Goal: Complete application form

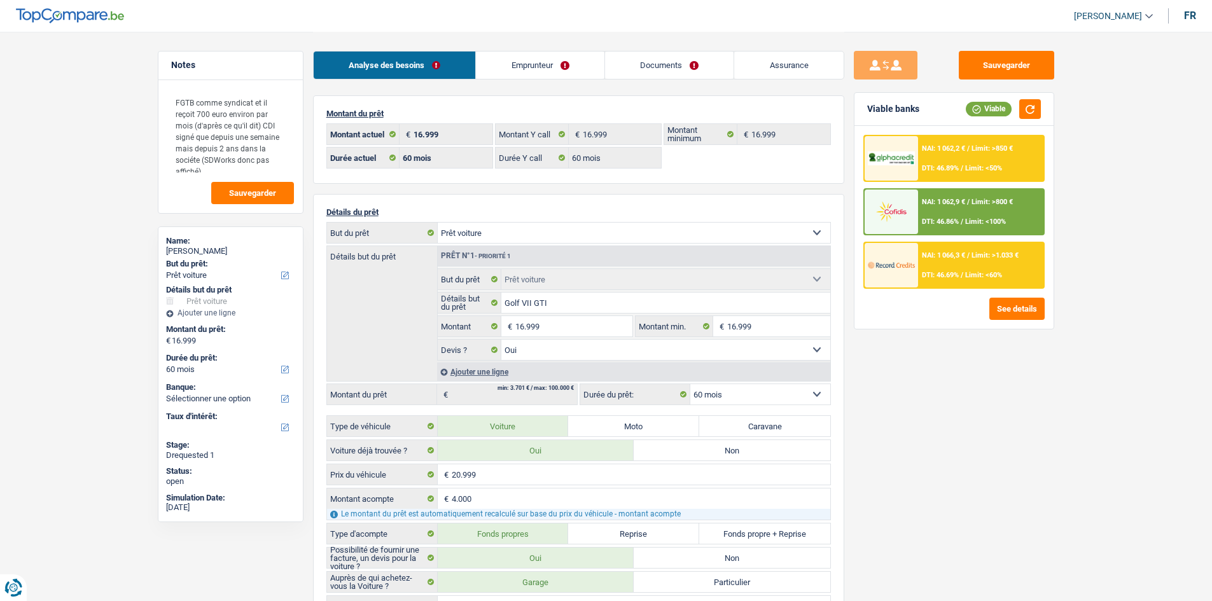
select select "car"
select select "60"
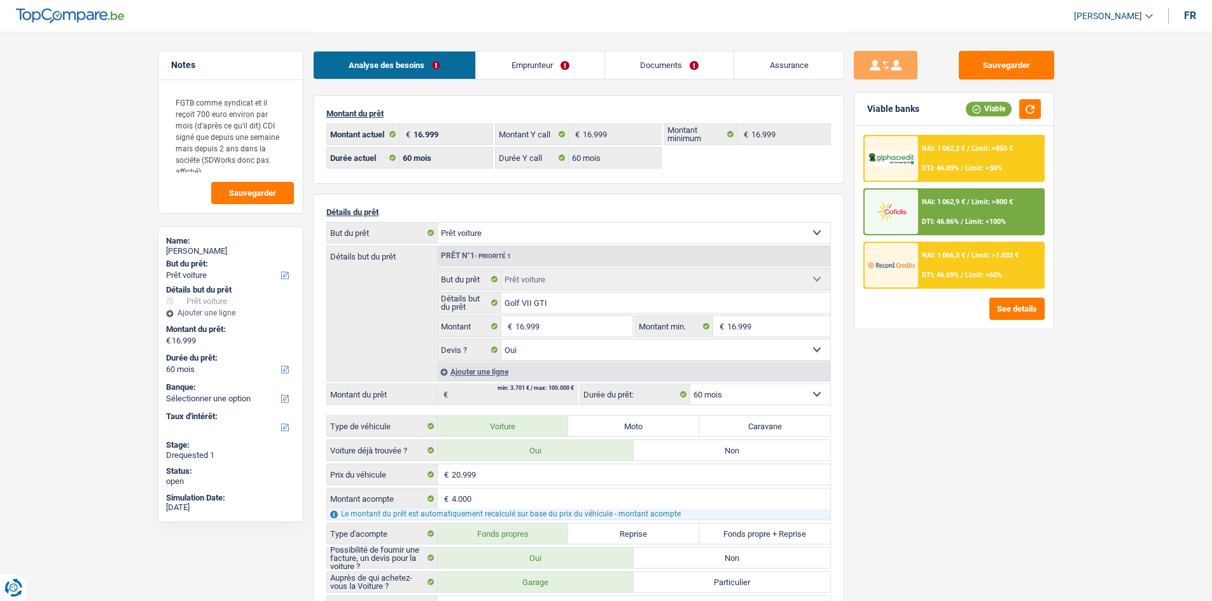
select select "car"
select select "yes"
select select "60"
click at [31, 263] on main "Notes FGTB comme syndicat et il reçoit 700 euro environ par mois (d'après ce qu…" at bounding box center [606, 543] width 1212 height 1087
